Goal: Task Accomplishment & Management: Manage account settings

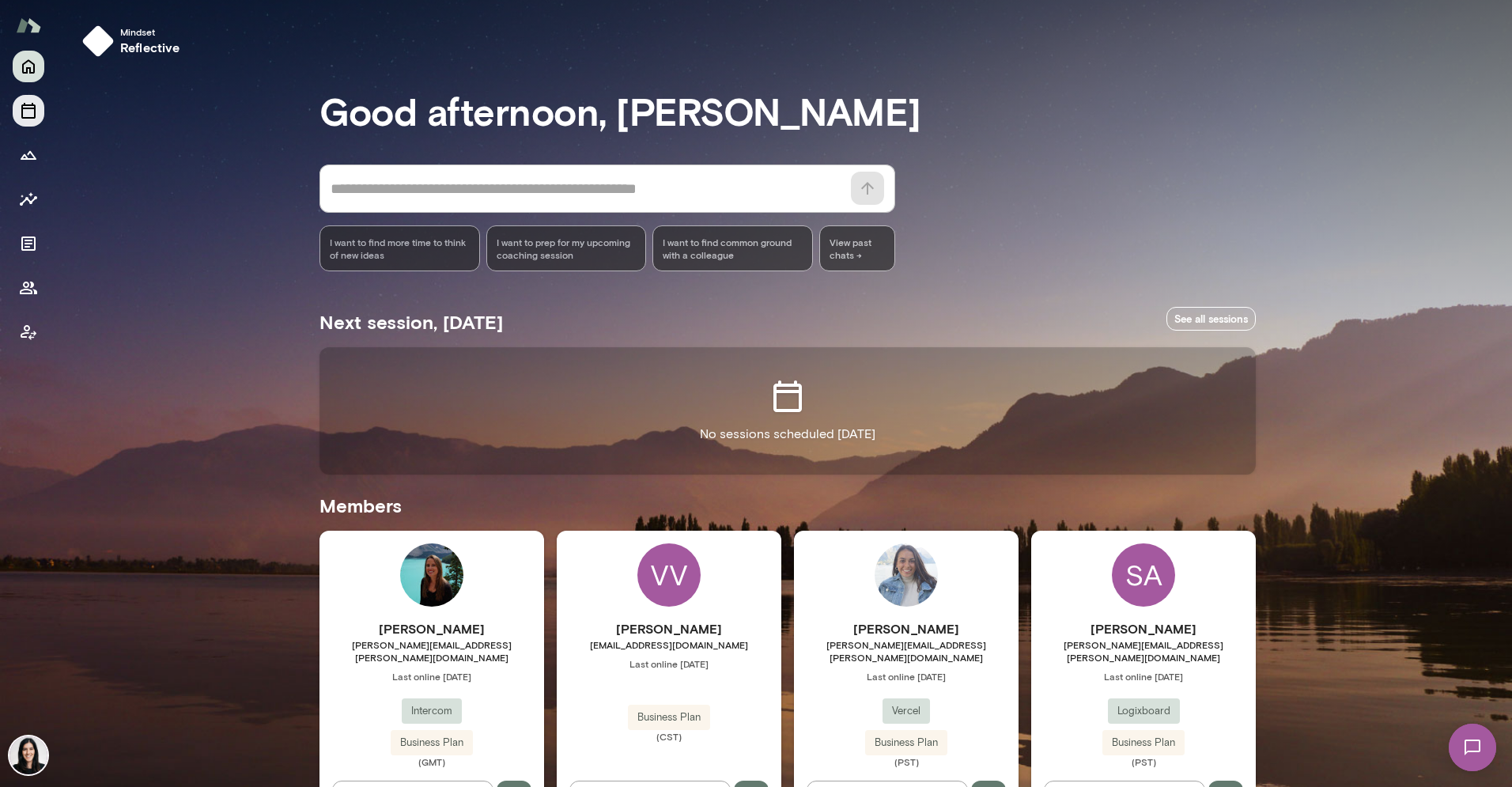
click at [41, 114] on button "Sessions" at bounding box center [27, 110] width 31 height 31
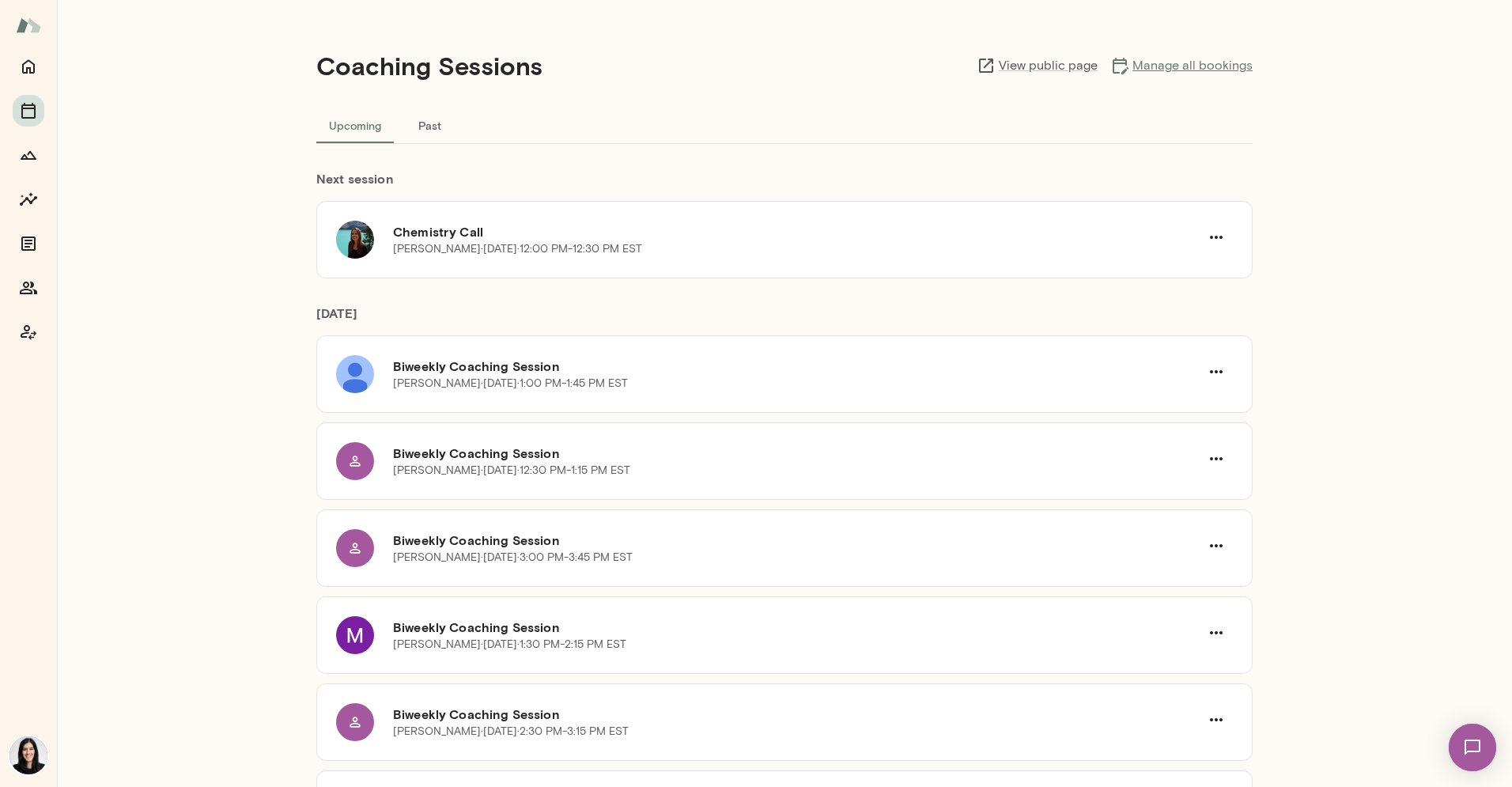
click at [1176, 65] on link "Manage all bookings" at bounding box center [1182, 65] width 142 height 19
click at [396, 246] on p "Rebeca Marx · Mon, Oct 20 · 12:00 PM-12:30 PM EST" at bounding box center [517, 249] width 249 height 16
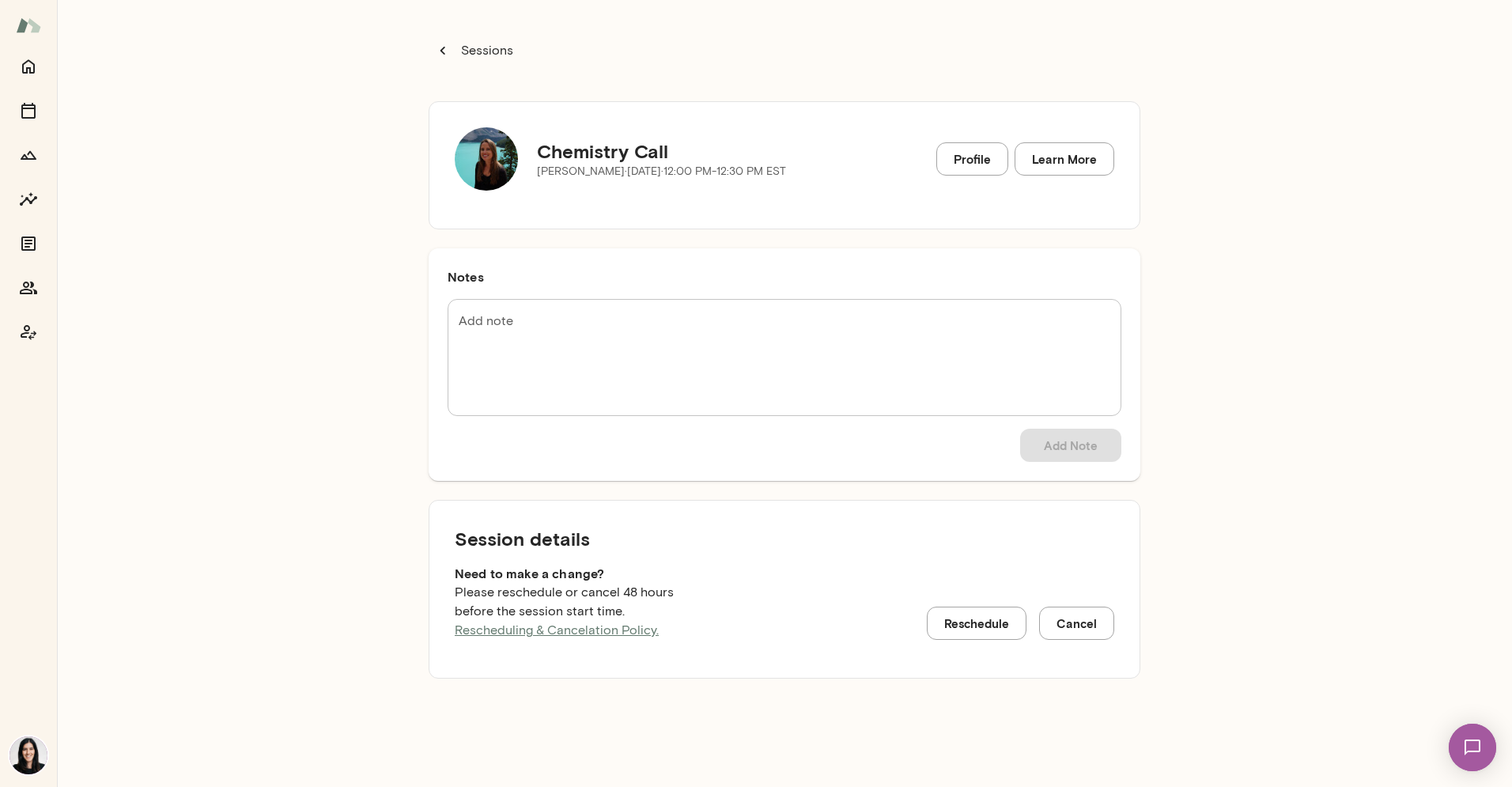
click at [952, 157] on link "Profile" at bounding box center [973, 158] width 72 height 33
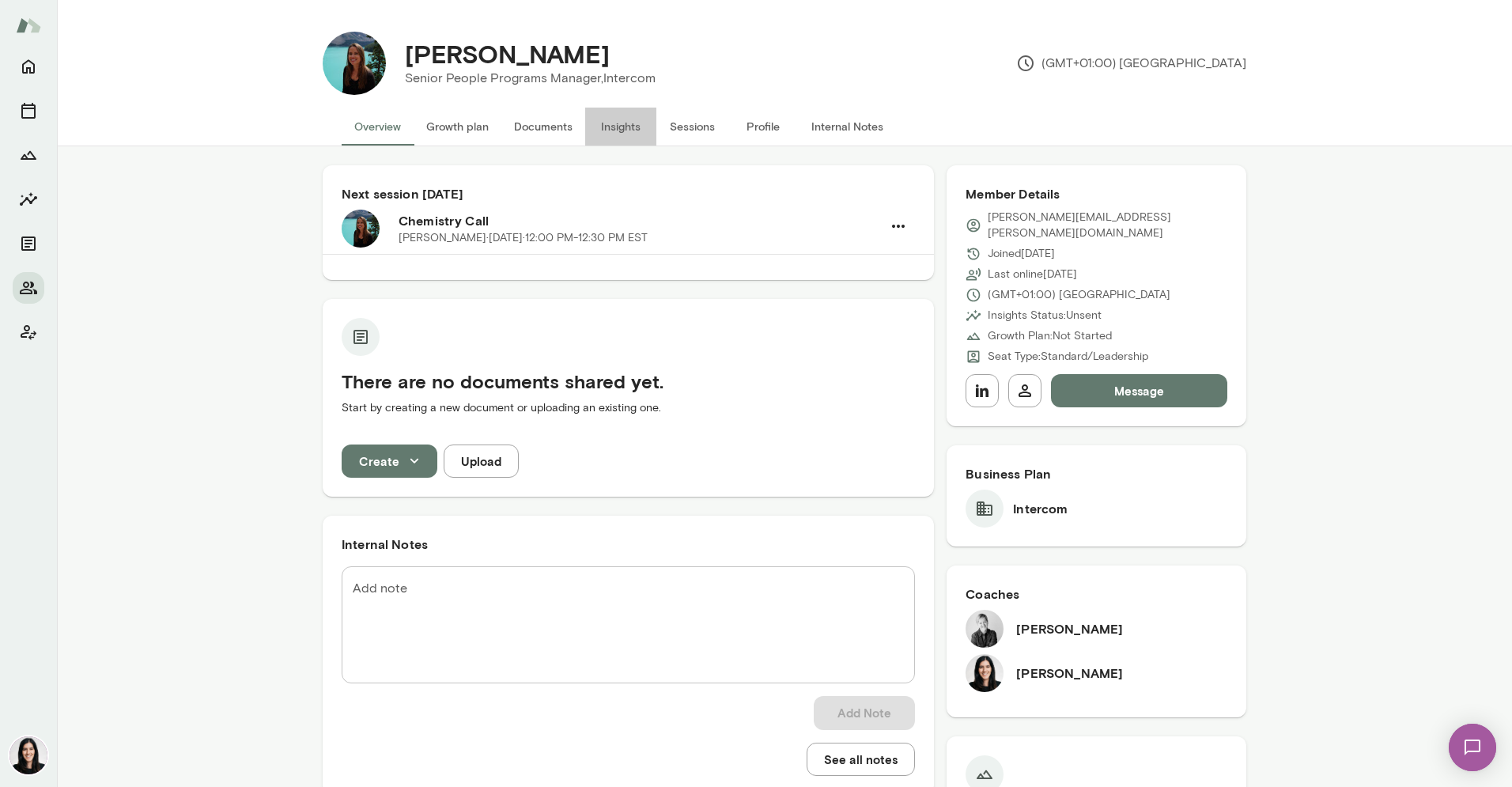
click at [618, 118] on button "Insights" at bounding box center [621, 127] width 71 height 38
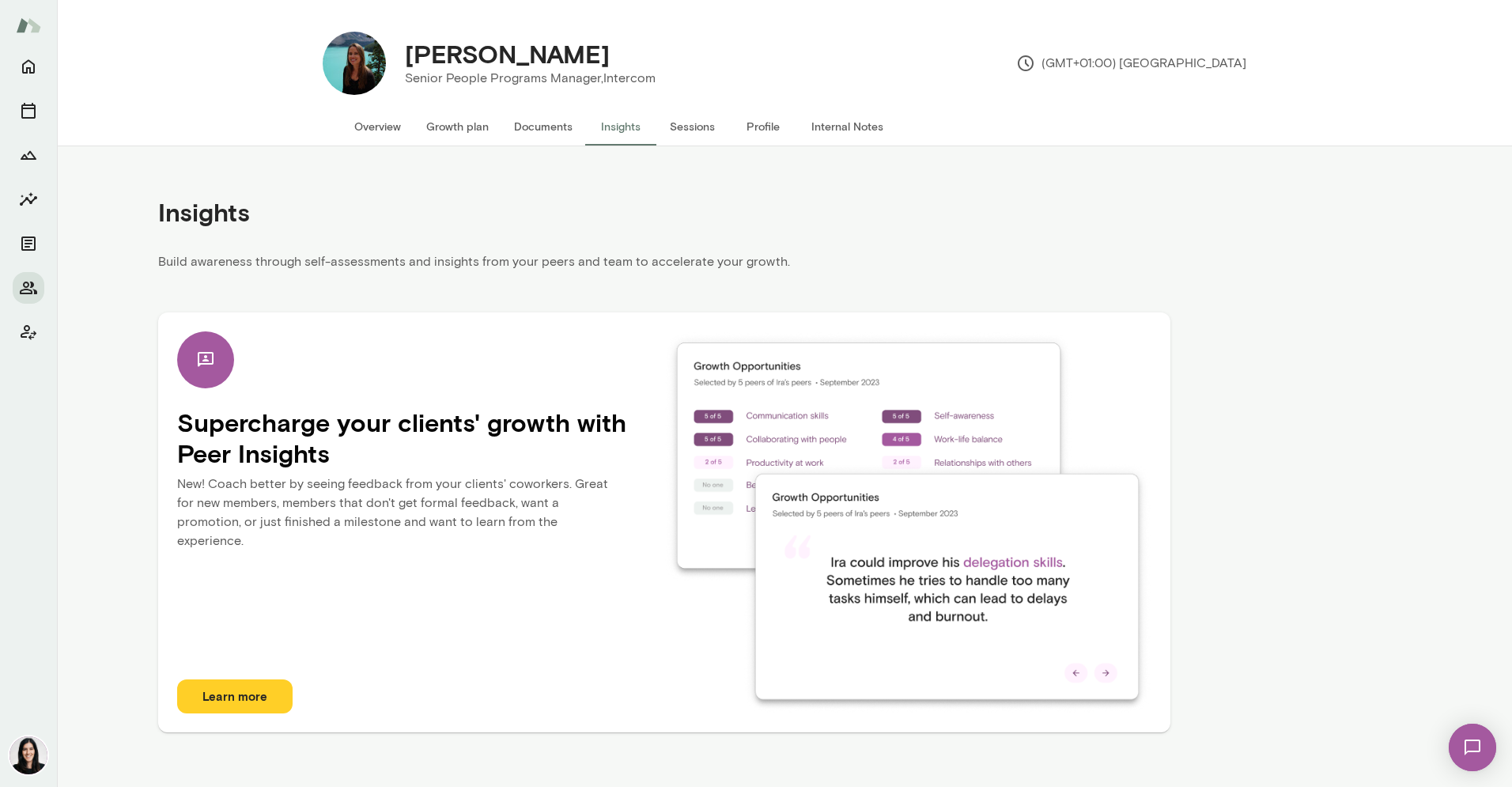
click at [847, 111] on button "Internal Notes" at bounding box center [847, 127] width 97 height 38
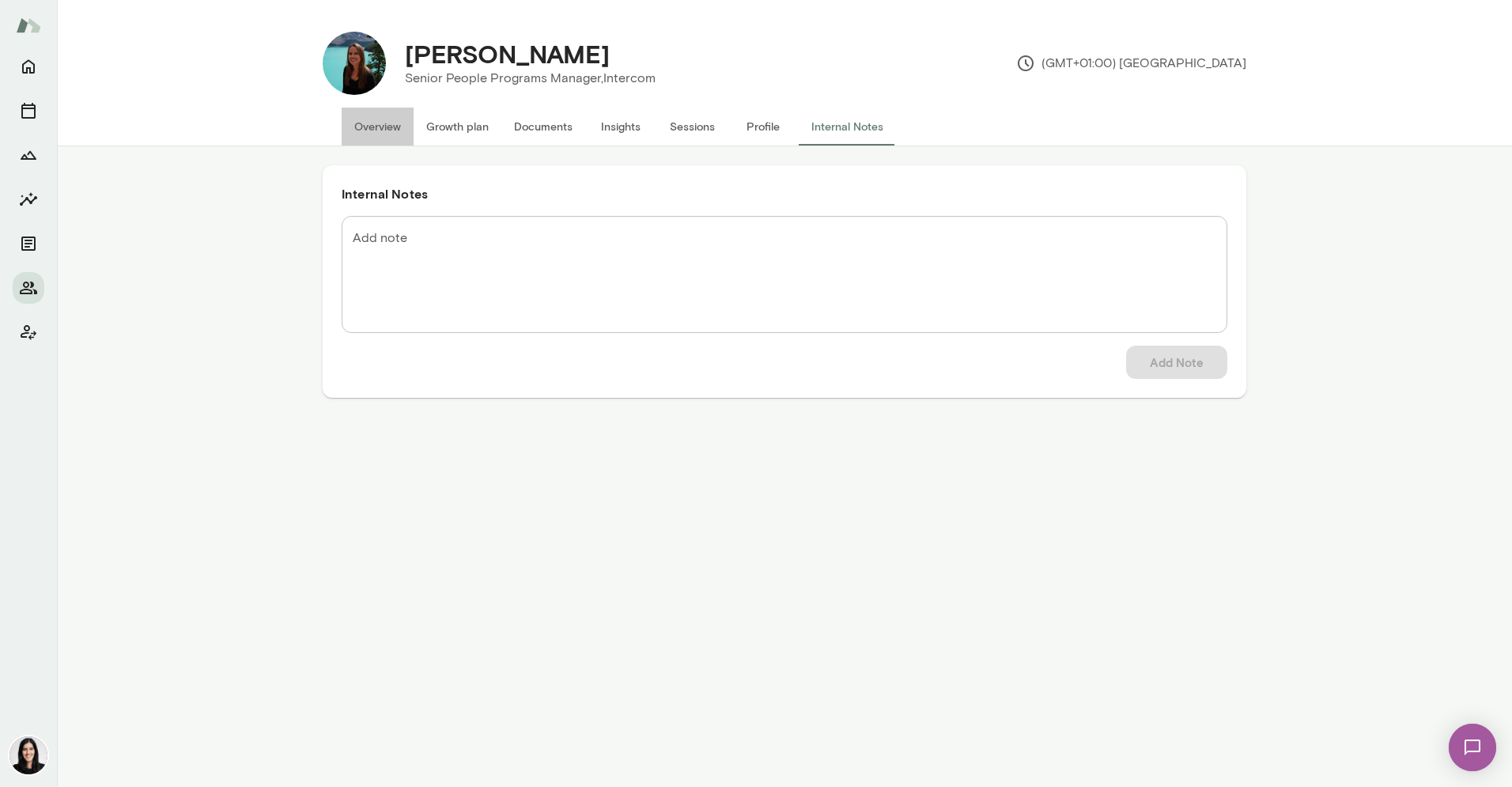
click at [413, 115] on button "Overview" at bounding box center [378, 127] width 72 height 38
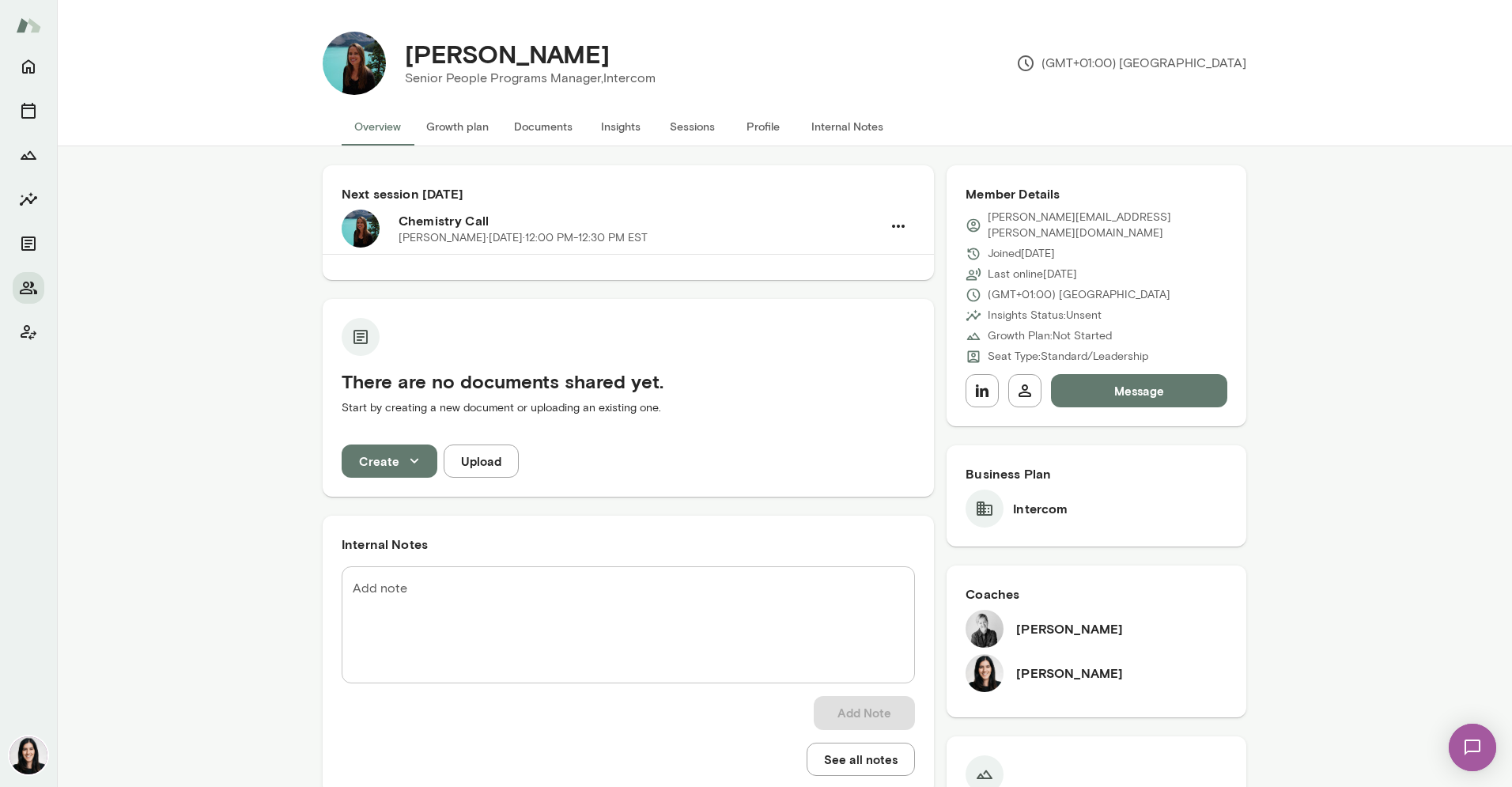
click at [445, 136] on button "Growth plan" at bounding box center [457, 127] width 88 height 38
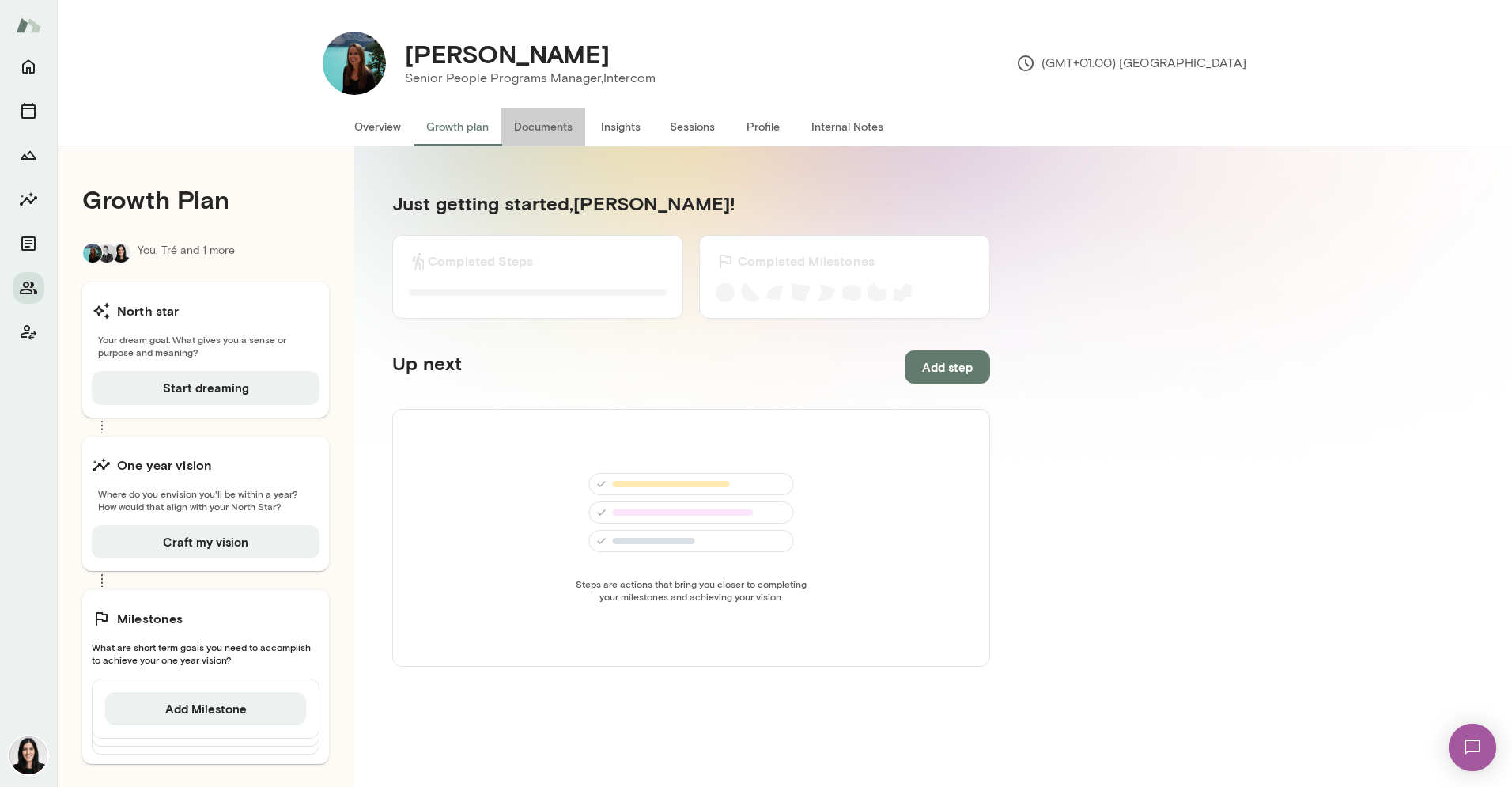
click at [527, 138] on button "Documents" at bounding box center [543, 127] width 84 height 38
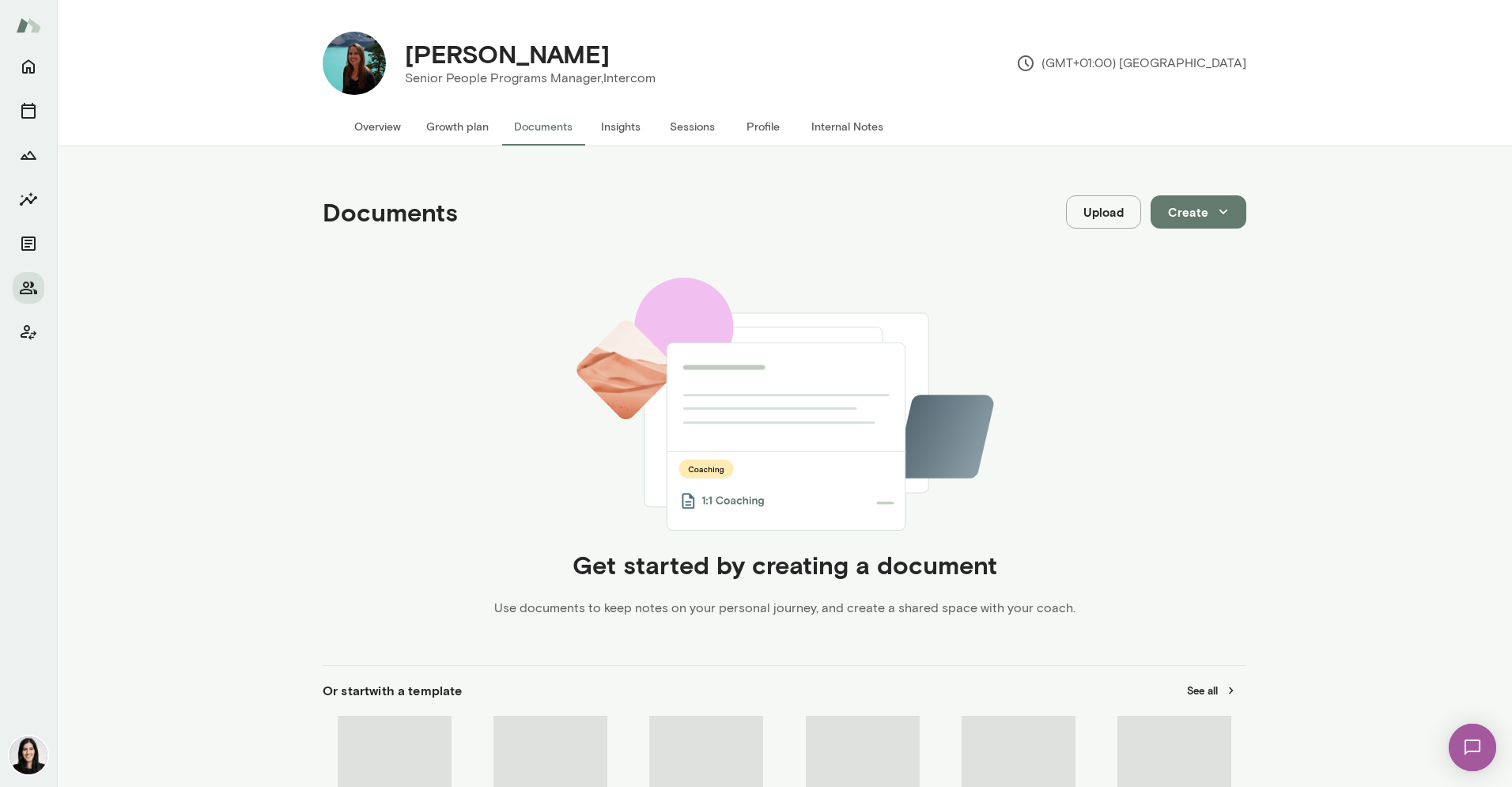
click at [366, 123] on button "Overview" at bounding box center [378, 127] width 72 height 38
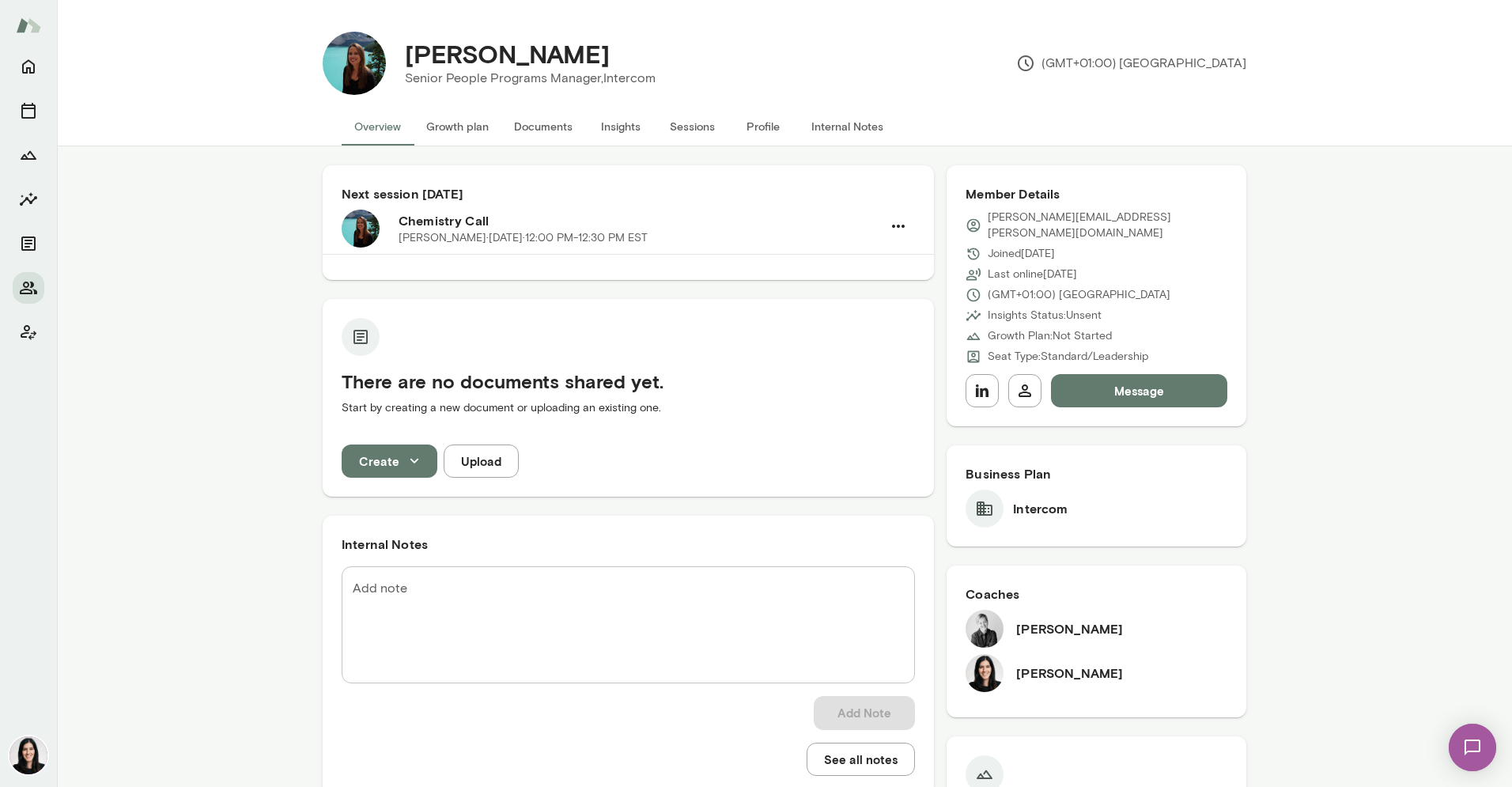
click at [500, 229] on h6 "Chemistry Call" at bounding box center [640, 220] width 483 height 19
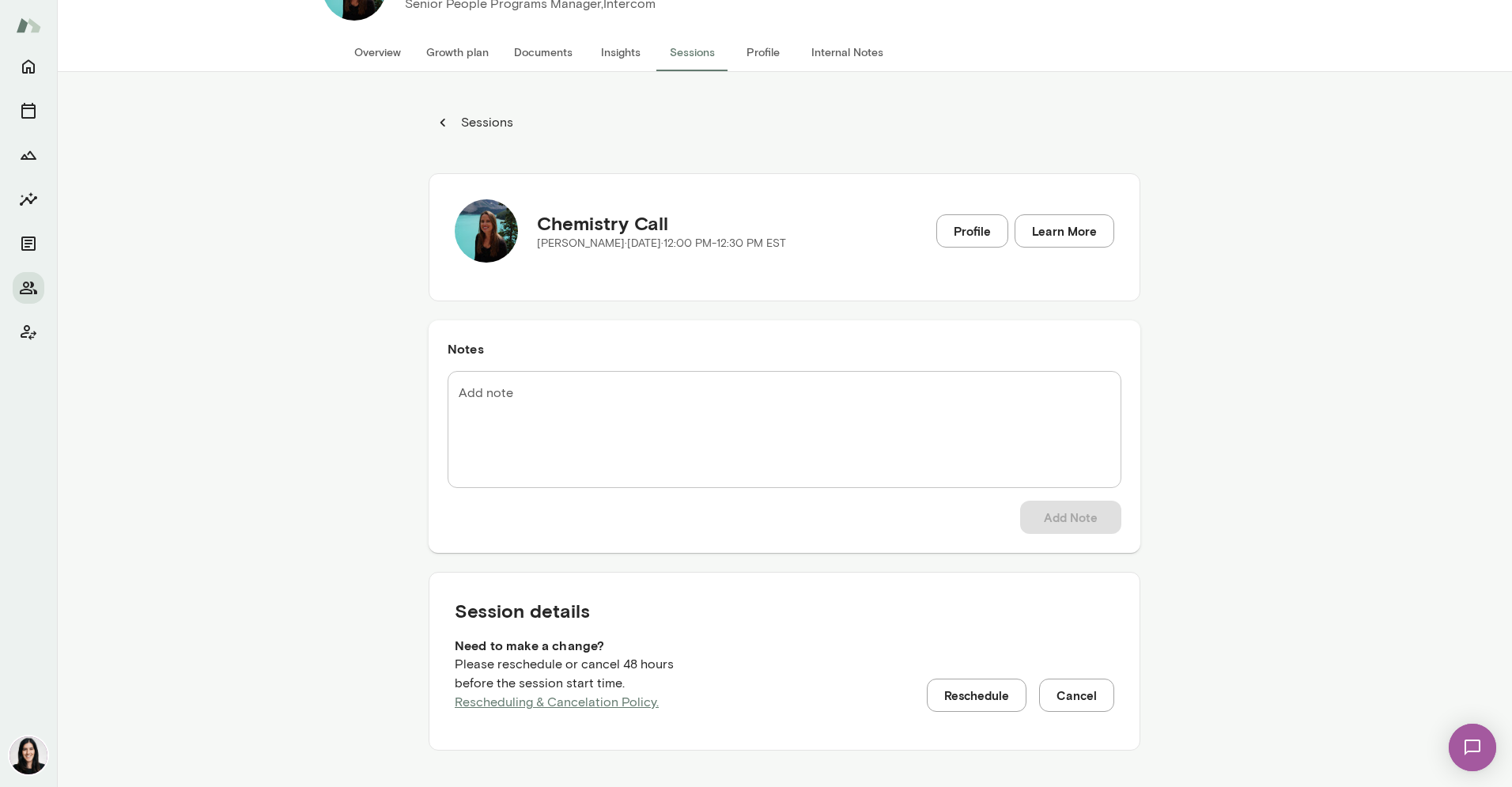
scroll to position [147, 0]
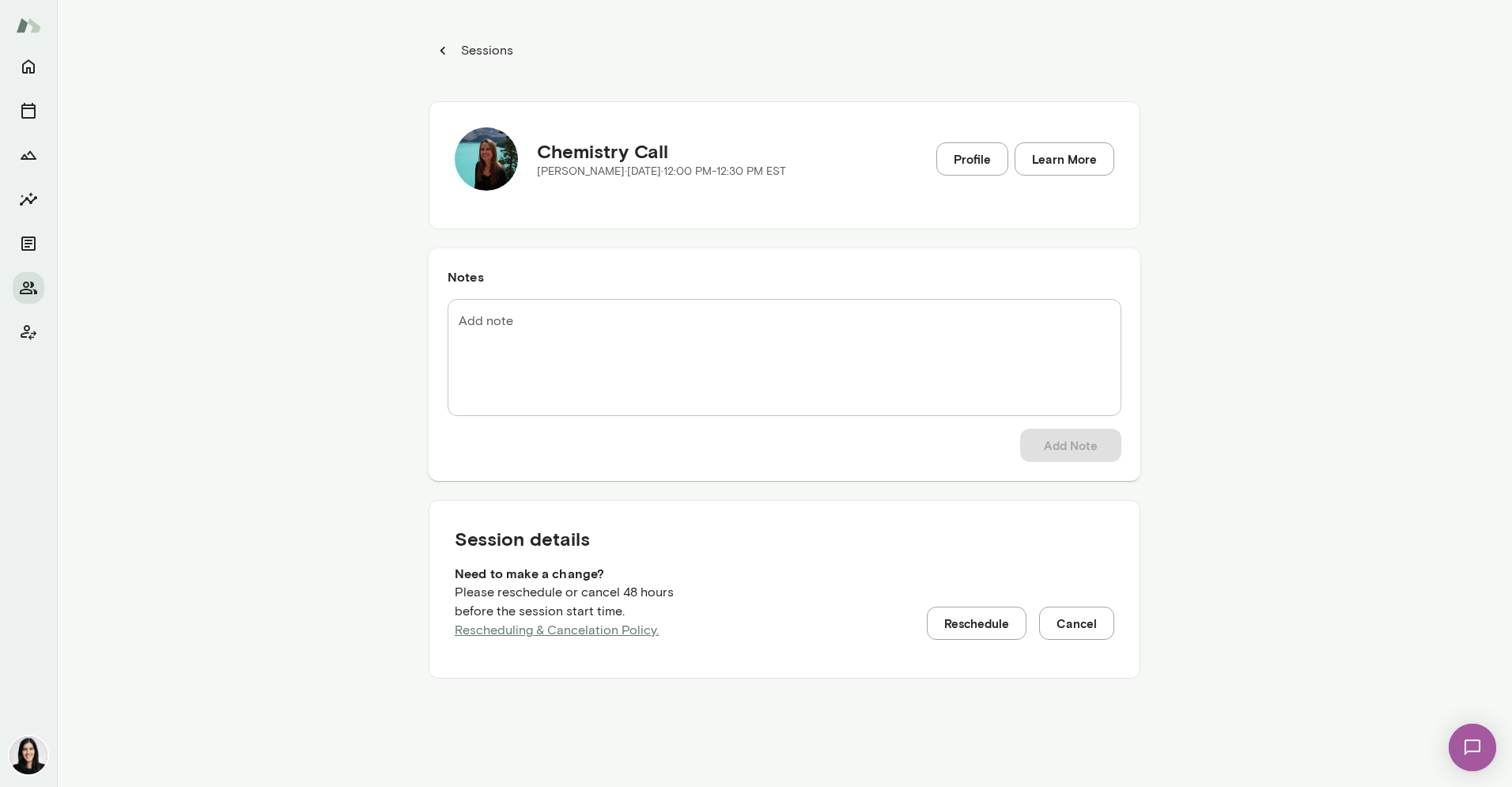
click at [540, 155] on h5 "Chemistry Call" at bounding box center [661, 150] width 249 height 26
click at [977, 166] on link "Profile" at bounding box center [973, 158] width 72 height 33
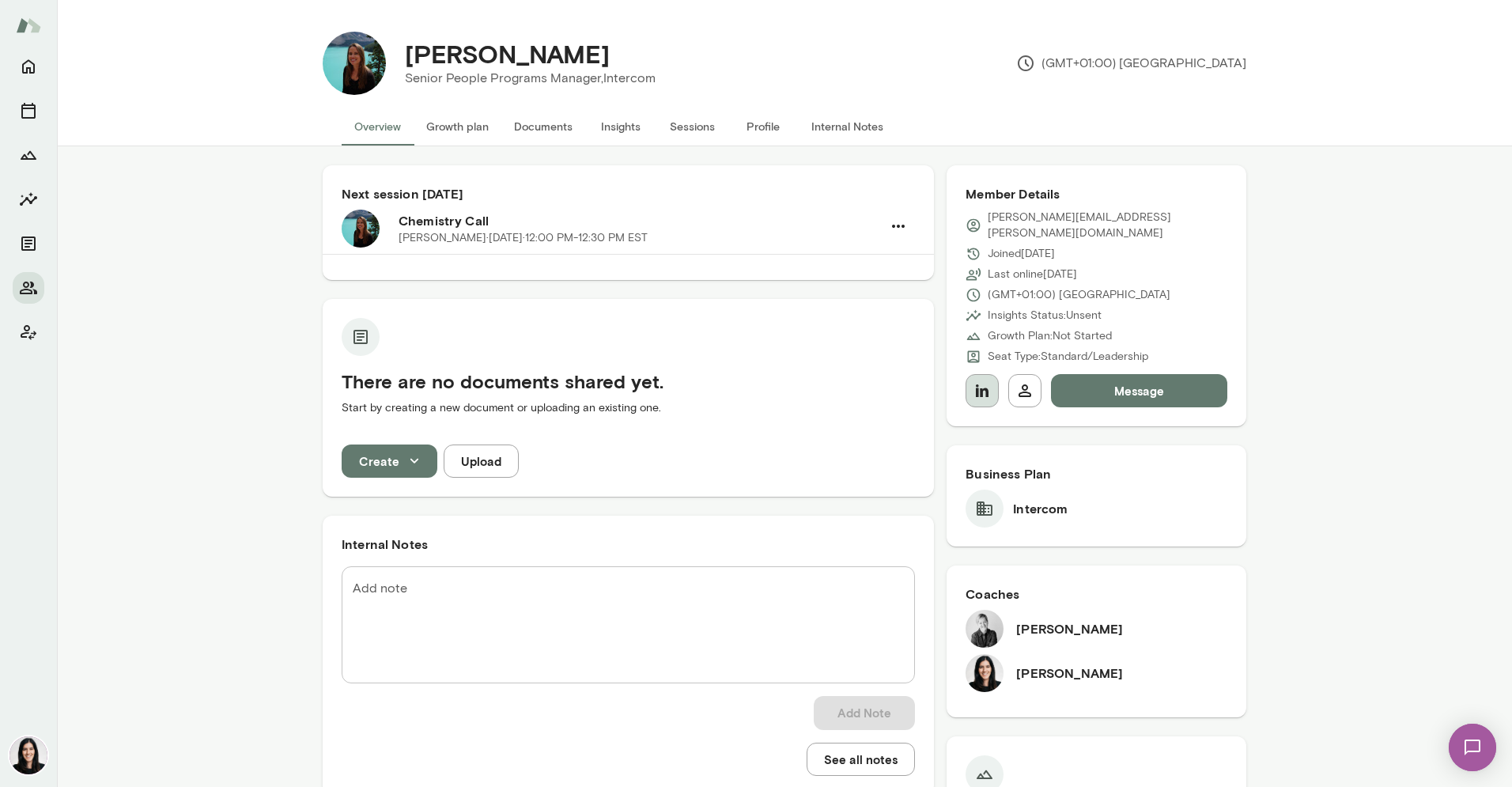
click at [976, 384] on icon "button" at bounding box center [982, 390] width 12 height 12
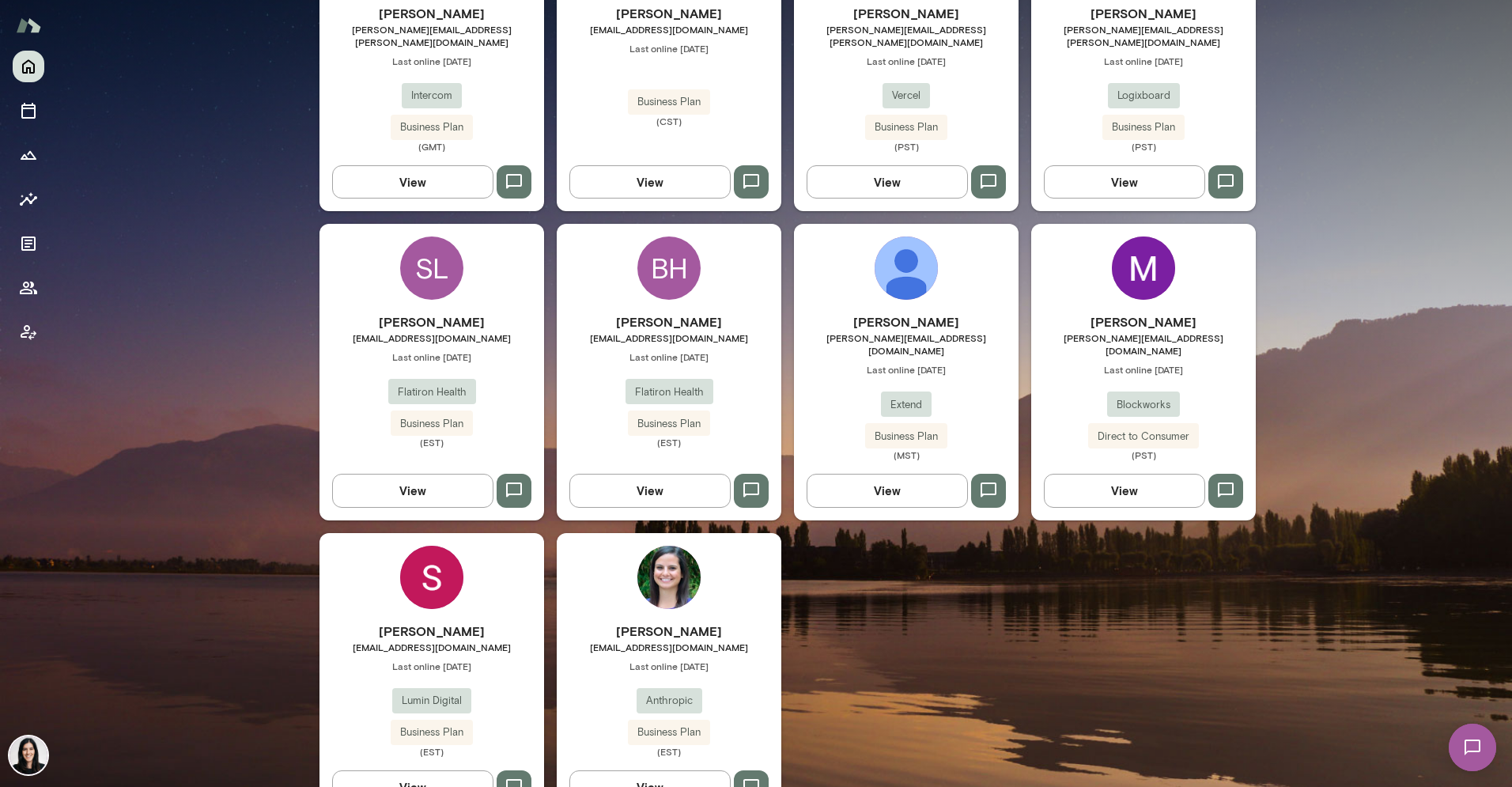
scroll to position [615, 0]
